Goal: Task Accomplishment & Management: Complete application form

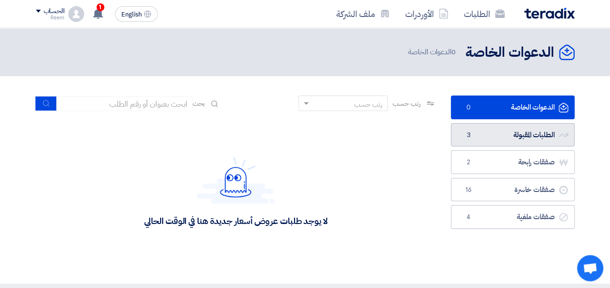
click at [492, 139] on link "الطلبات المقبولة الطلبات المقبولة 3" at bounding box center [513, 135] width 124 height 24
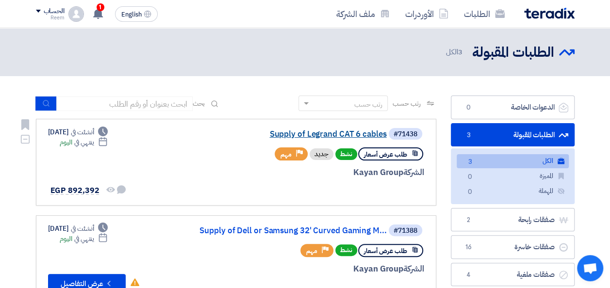
click at [331, 133] on link "Supply of Legrand CAT 6 cables" at bounding box center [290, 134] width 194 height 9
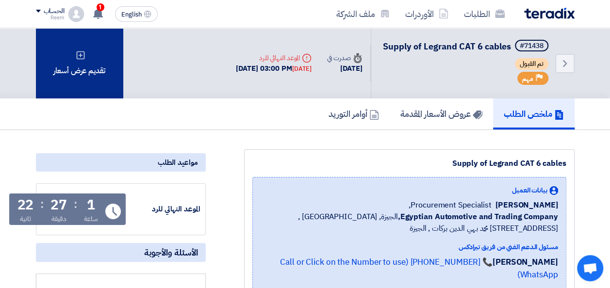
click at [71, 68] on div "تقديم عرض أسعار" at bounding box center [79, 63] width 87 height 70
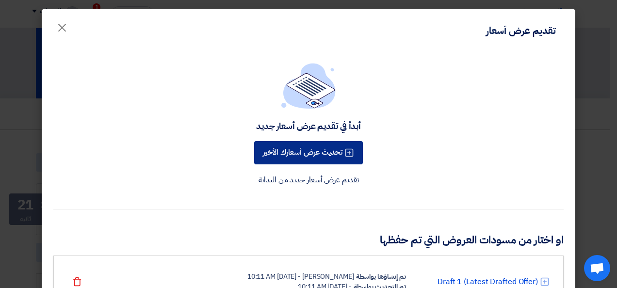
click at [322, 151] on button "تحديث عرض أسعارك الأخير" at bounding box center [308, 152] width 109 height 23
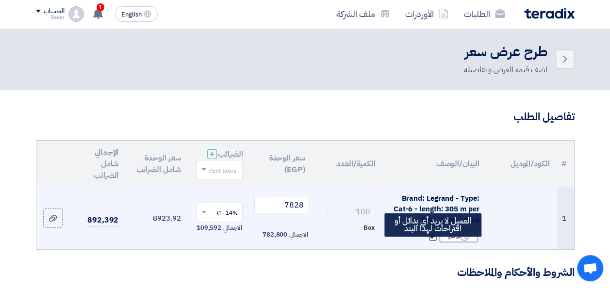
click at [431, 241] on use at bounding box center [432, 237] width 7 height 8
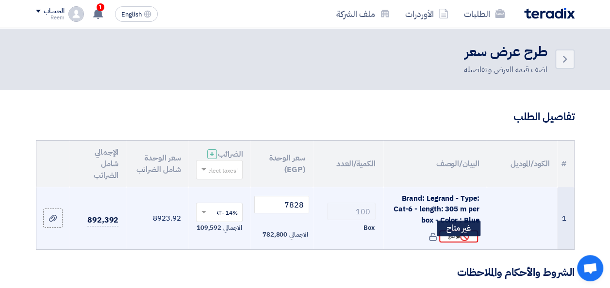
click at [452, 243] on div "Reject غير متاح" at bounding box center [458, 236] width 39 height 12
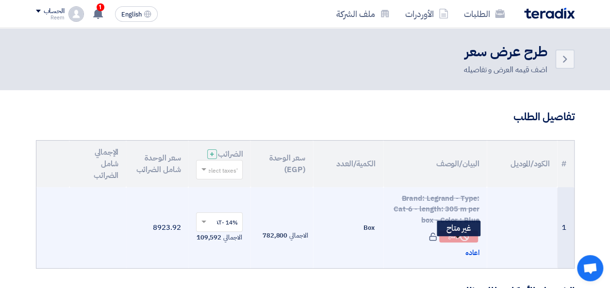
click at [452, 243] on div "Reject غير متاح" at bounding box center [458, 236] width 39 height 12
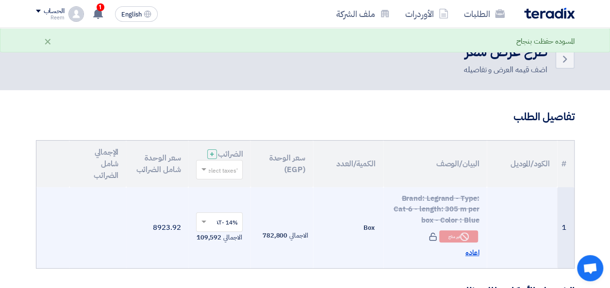
click at [472, 259] on span "اعاده" at bounding box center [472, 252] width 14 height 11
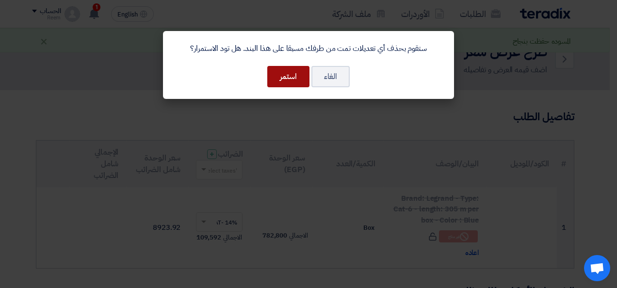
click at [285, 77] on button "استمر" at bounding box center [288, 76] width 42 height 21
